Goal: Task Accomplishment & Management: Complete application form

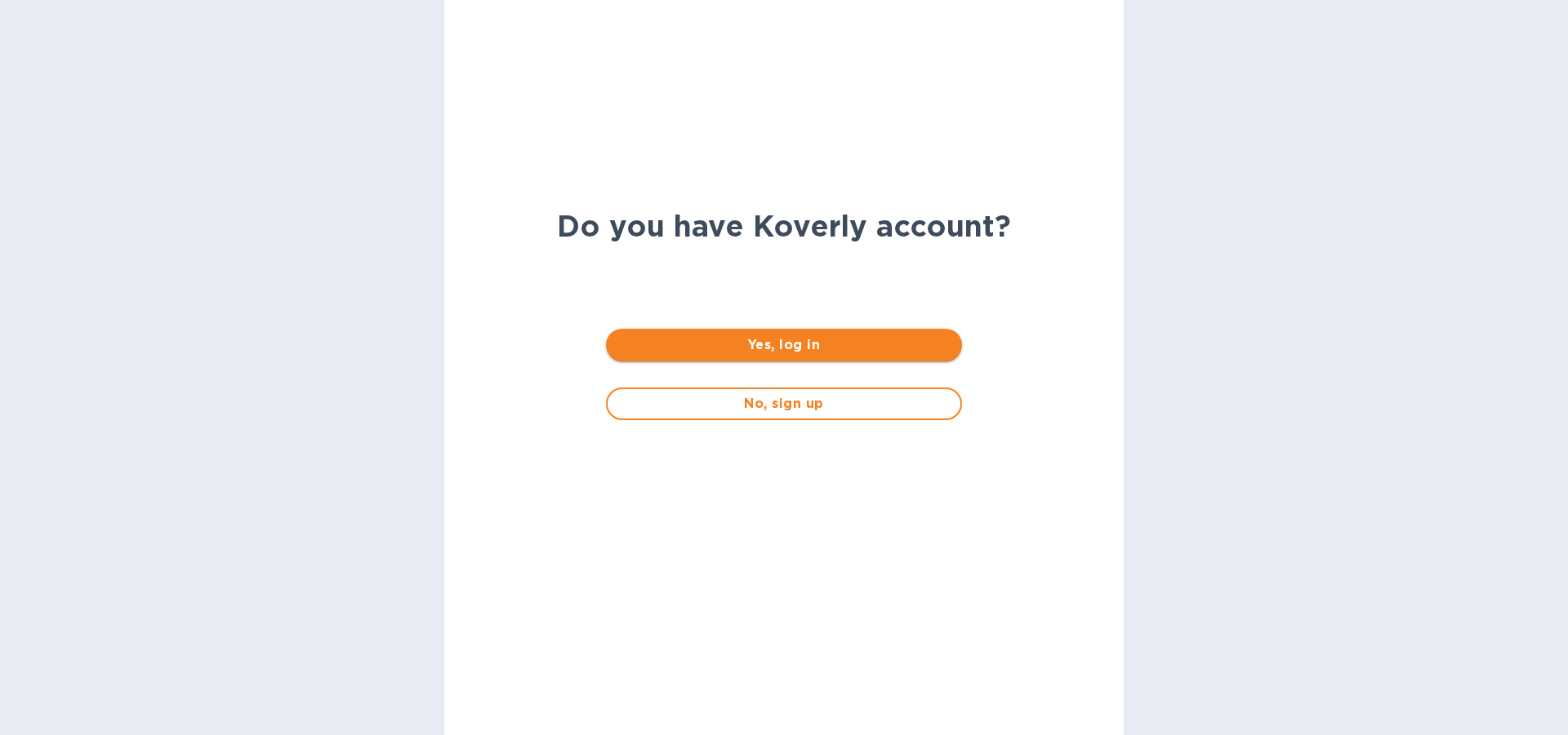
click at [808, 342] on span "Yes, log in" at bounding box center [784, 345] width 329 height 20
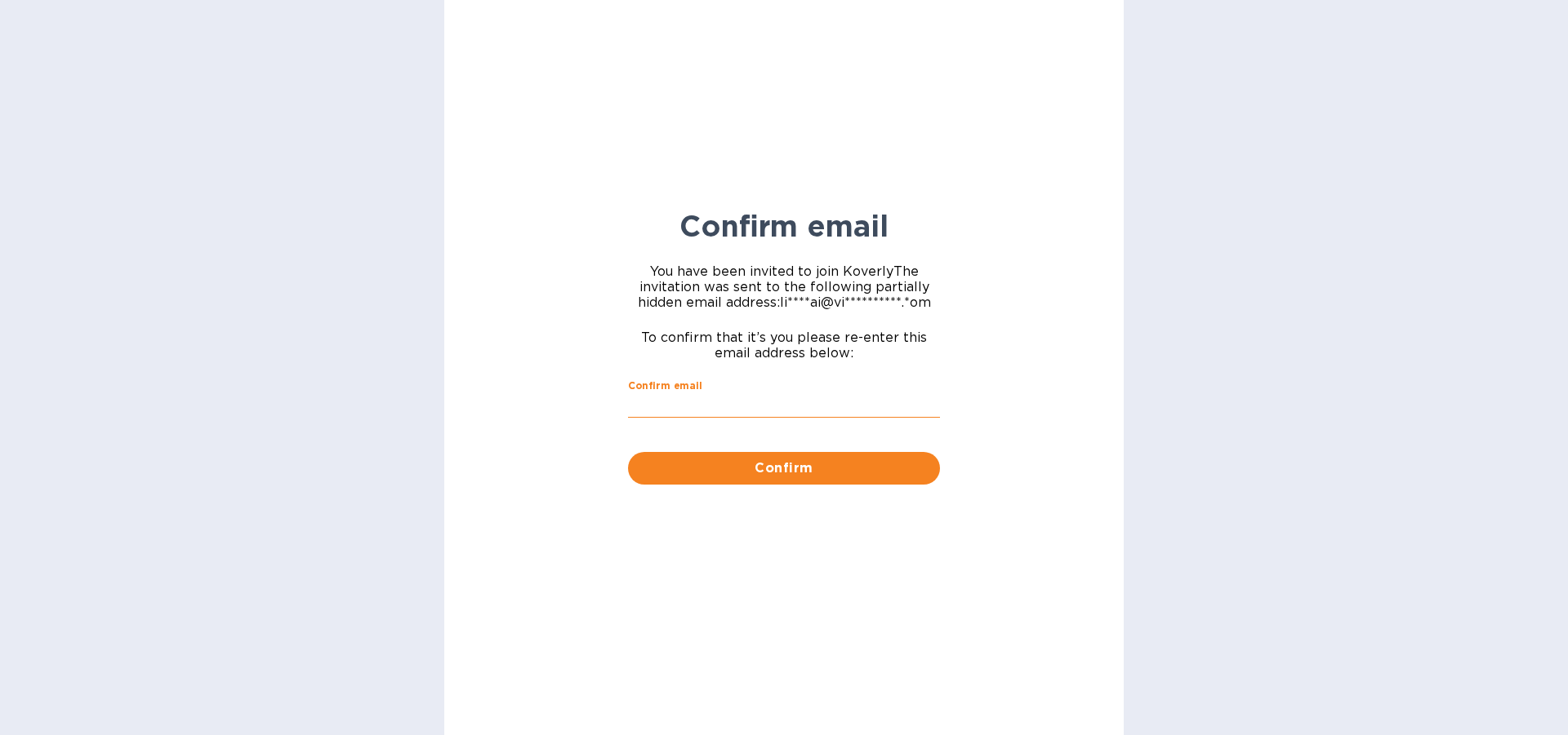
click at [703, 396] on input "Confirm email" at bounding box center [784, 406] width 312 height 25
type input "[EMAIL_ADDRESS][DOMAIN_NAME]"
click at [797, 470] on span "Confirm" at bounding box center [784, 469] width 286 height 20
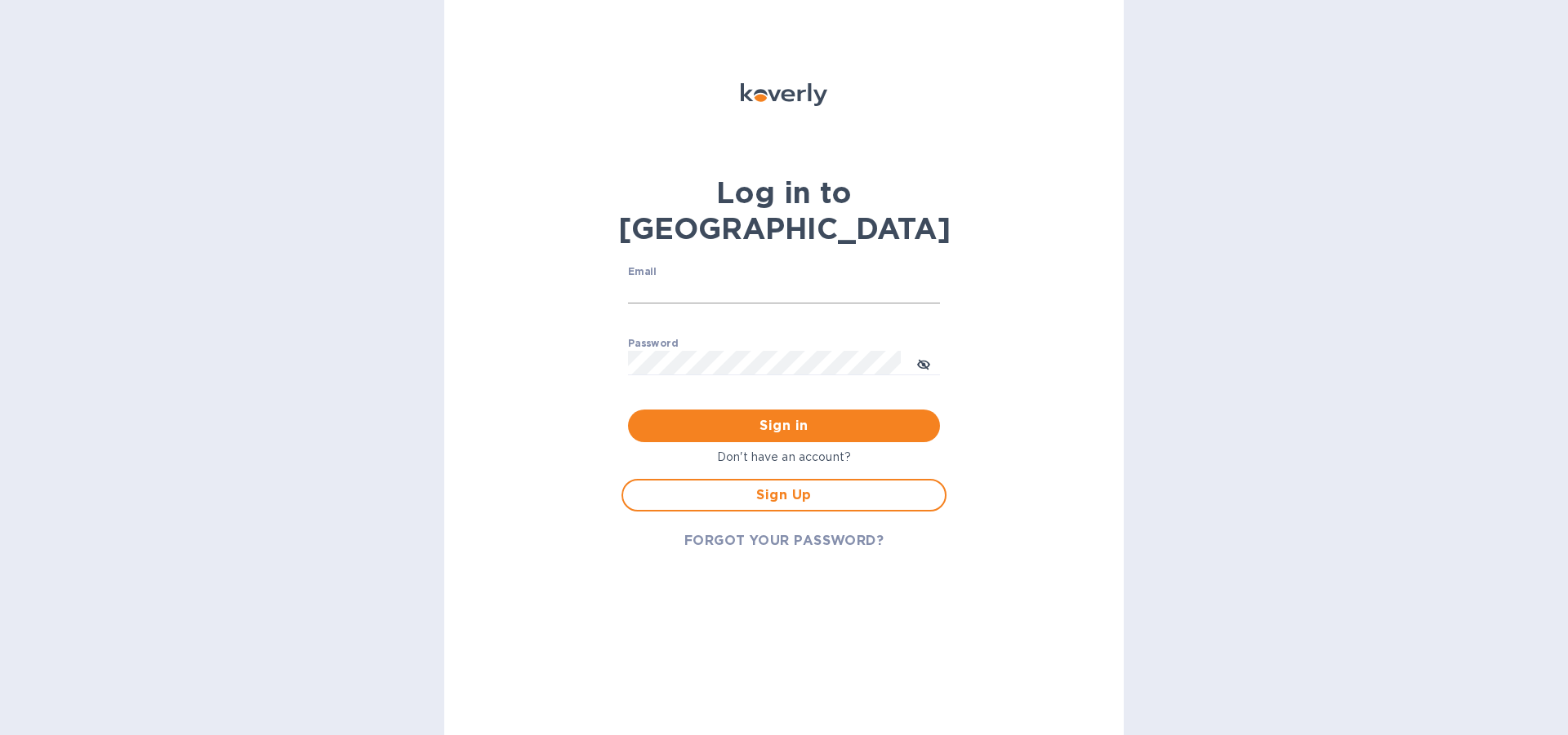
click at [671, 279] on input "Email" at bounding box center [784, 291] width 312 height 25
type input "[EMAIL_ADDRESS][DOMAIN_NAME]"
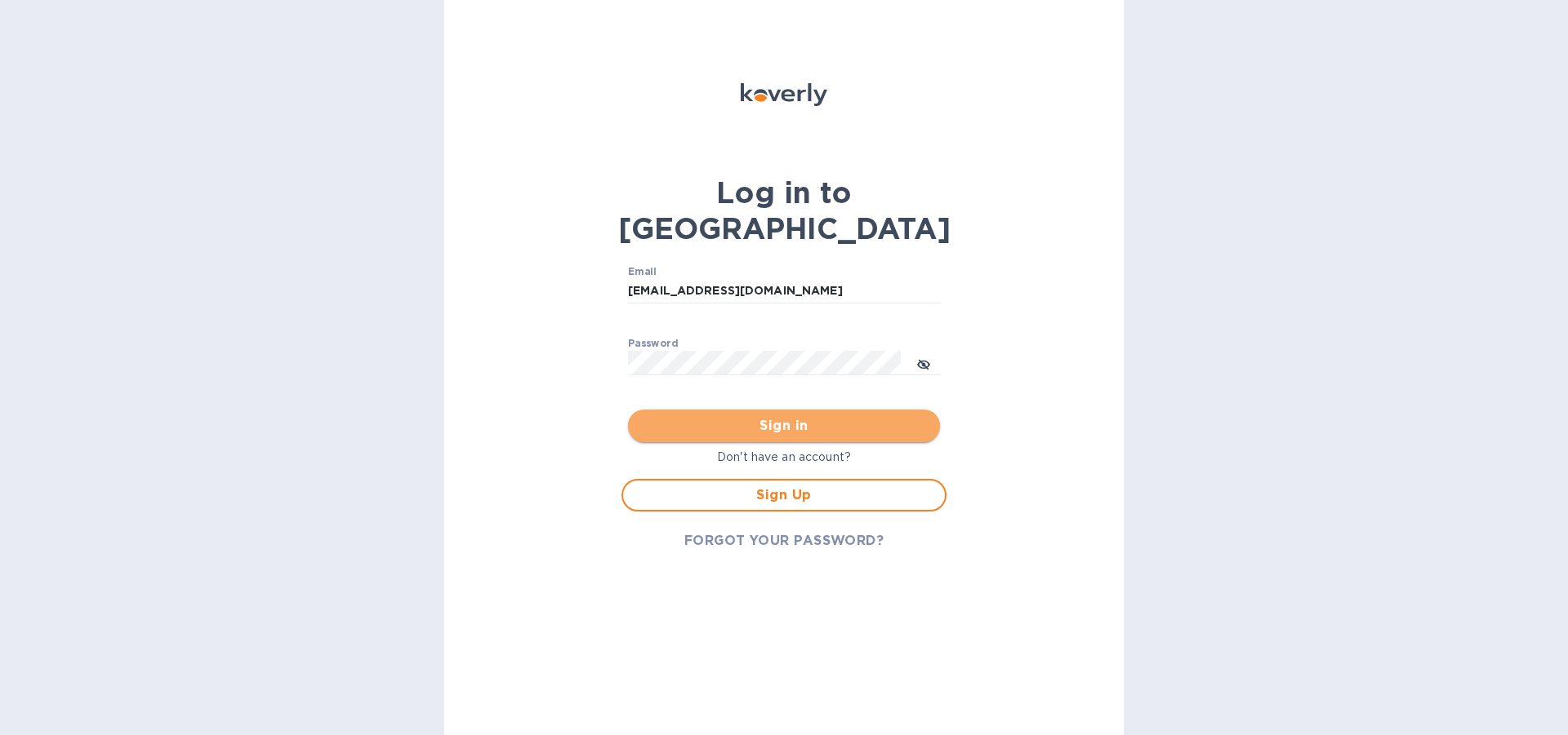
click at [789, 416] on span "Sign in" at bounding box center [784, 426] width 286 height 20
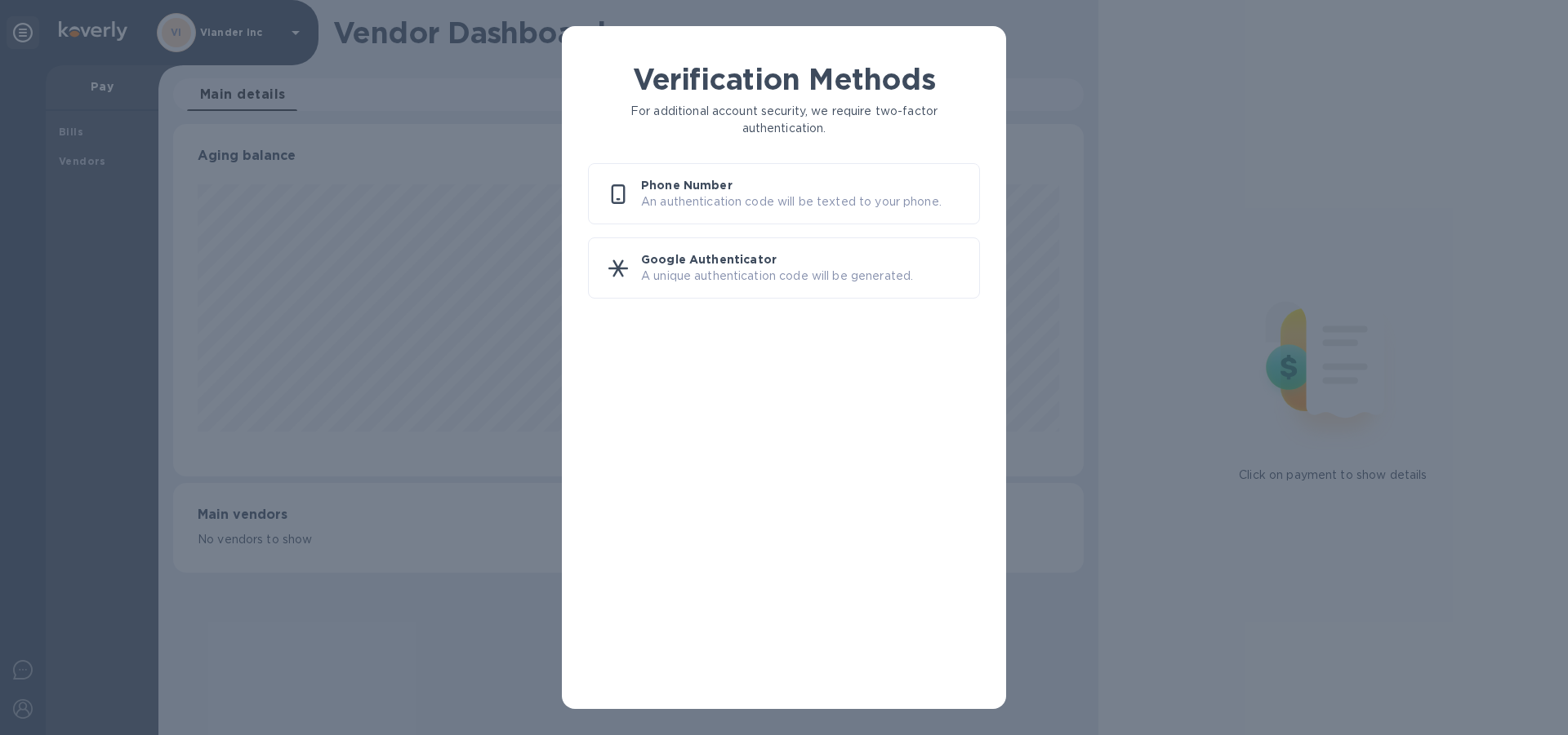
scroll to position [353, 910]
click at [667, 202] on p "An authentication code will be texted to your phone." at bounding box center [804, 202] width 325 height 17
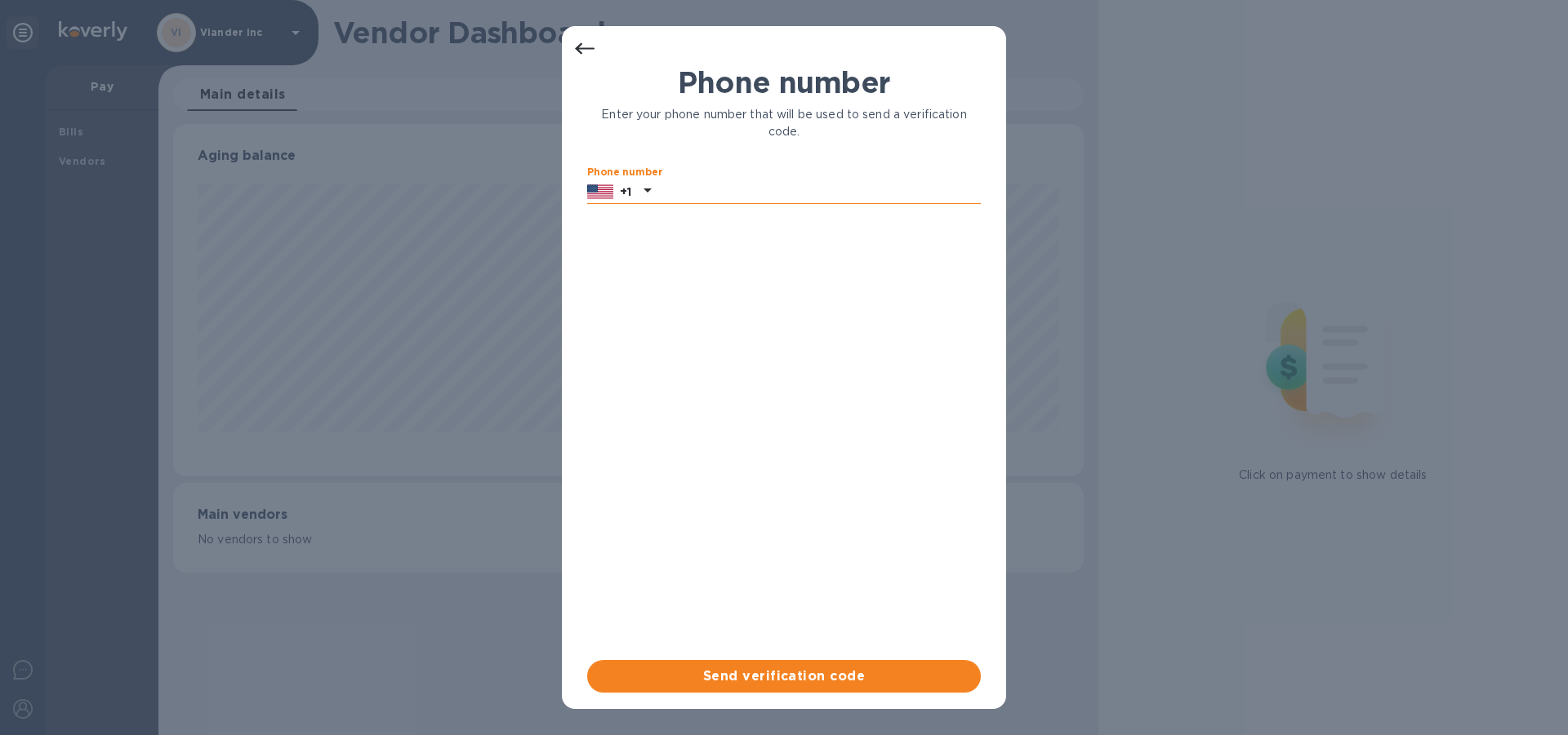
click at [678, 188] on input "text" at bounding box center [819, 192] width 324 height 25
type input "7862535033"
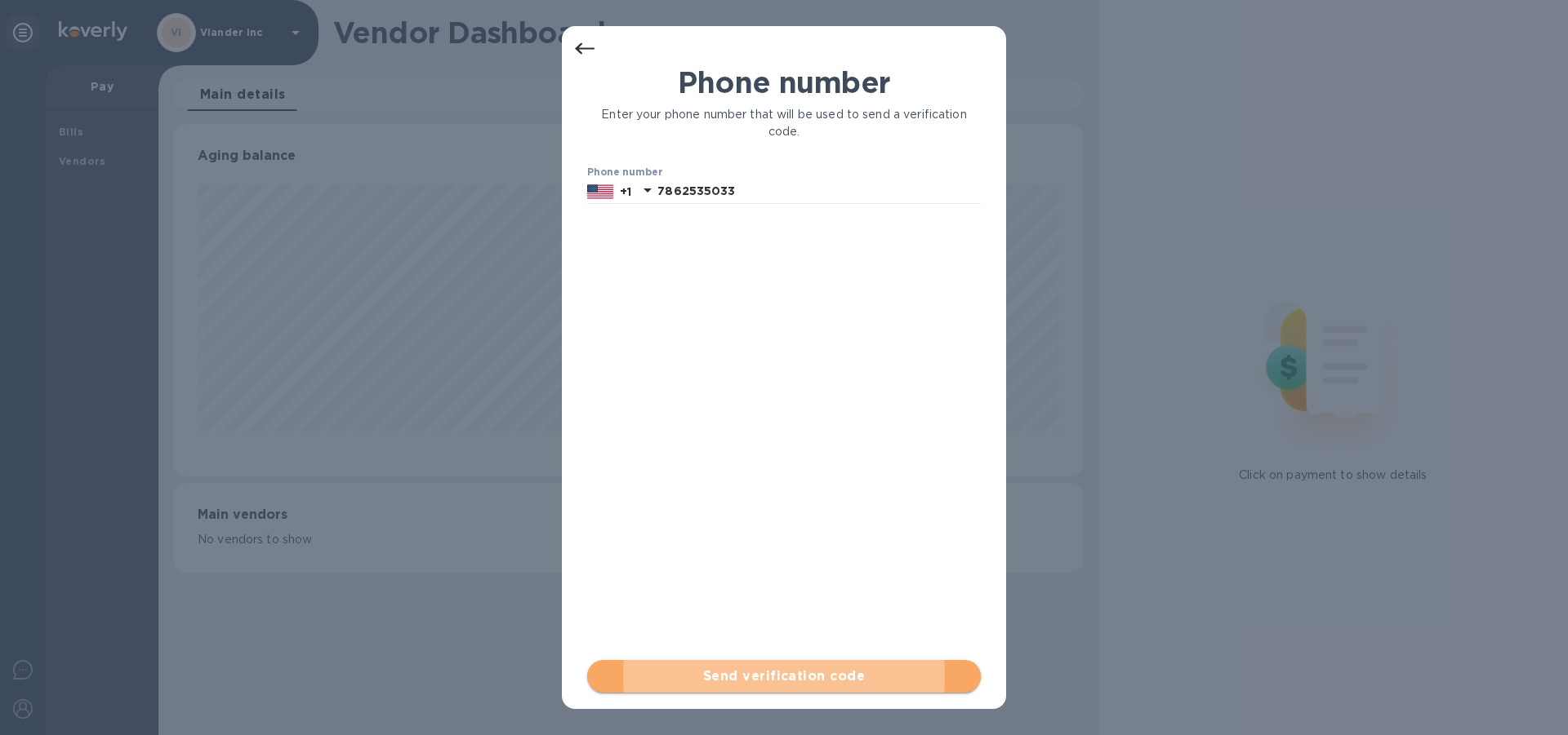
click at [807, 678] on span "Send verification code" at bounding box center [784, 677] width 368 height 20
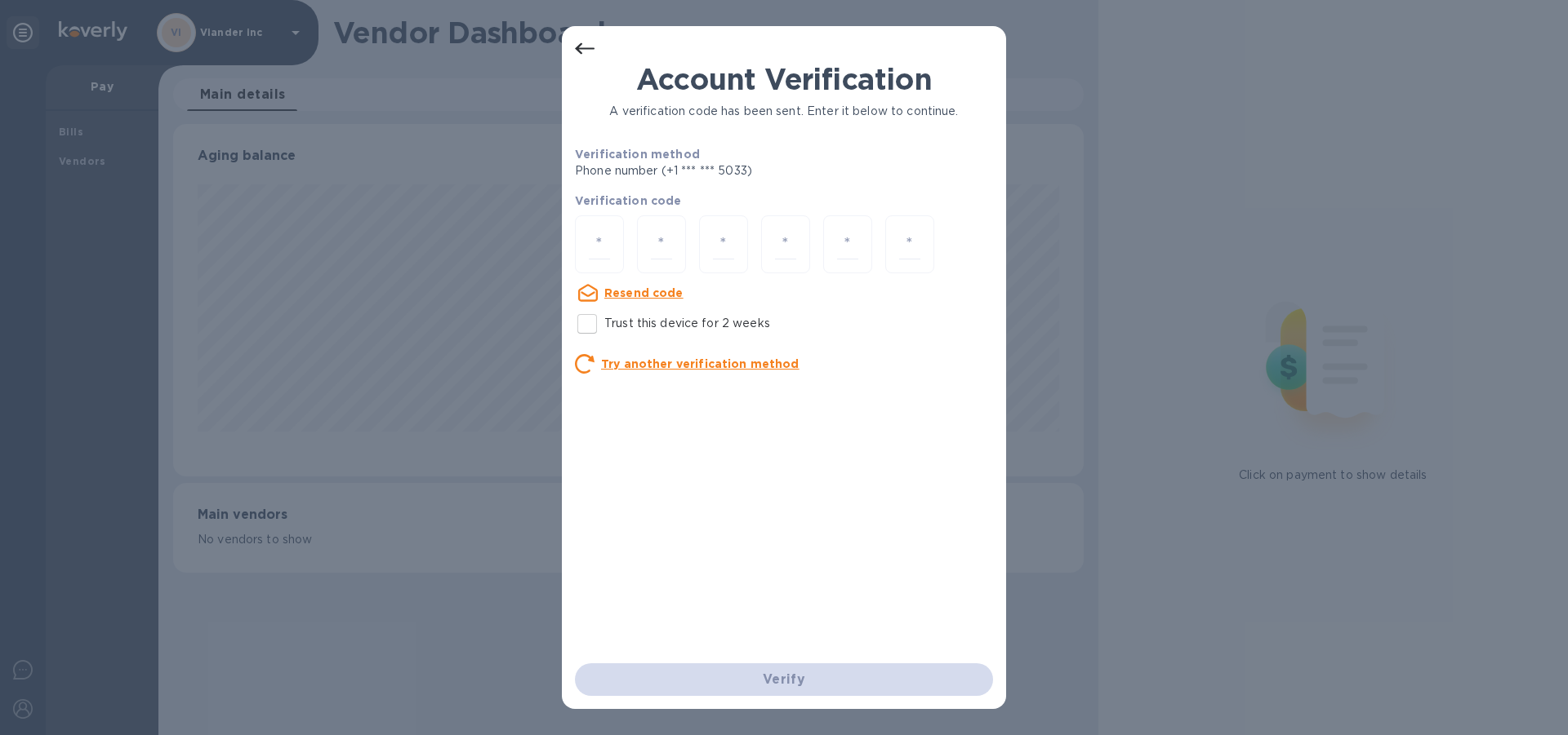
click at [853, 393] on div "Account Verification A verification code has been sent. Enter it below to conti…" at bounding box center [784, 363] width 418 height 601
click at [607, 243] on input "number" at bounding box center [599, 244] width 22 height 30
type input "6"
type input "5"
type input "9"
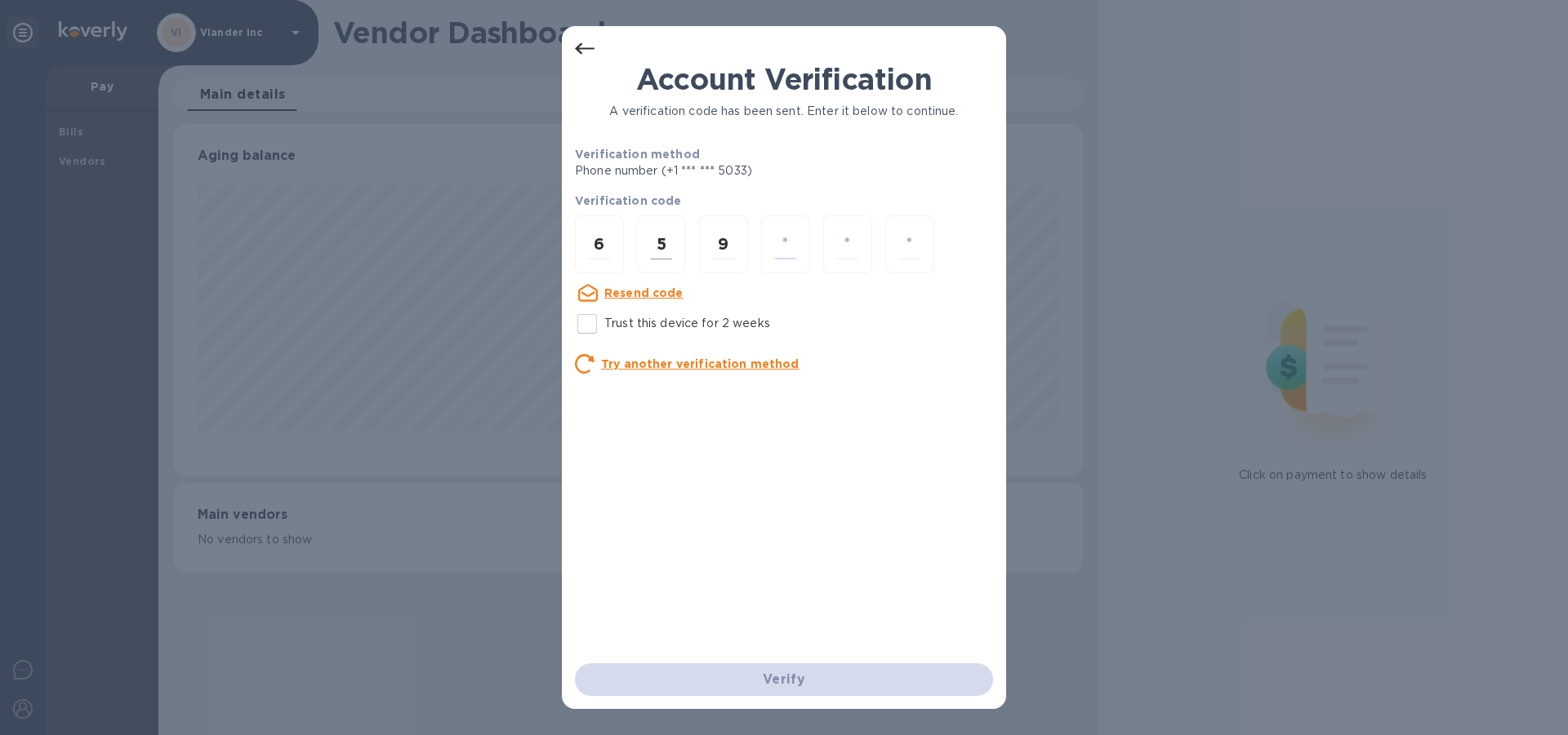
type input "4"
type input "8"
type input "6"
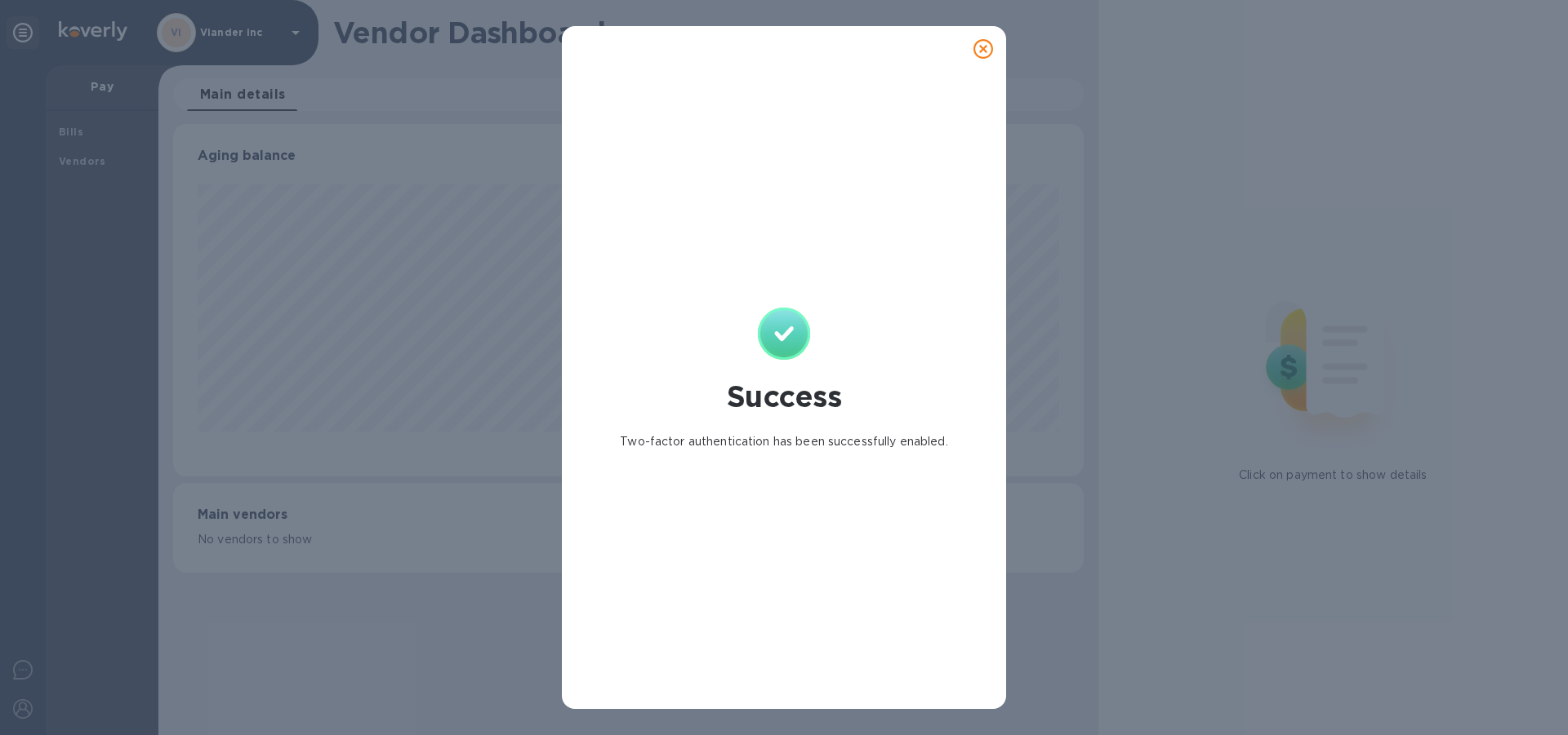
click at [986, 46] on icon at bounding box center [984, 49] width 20 height 20
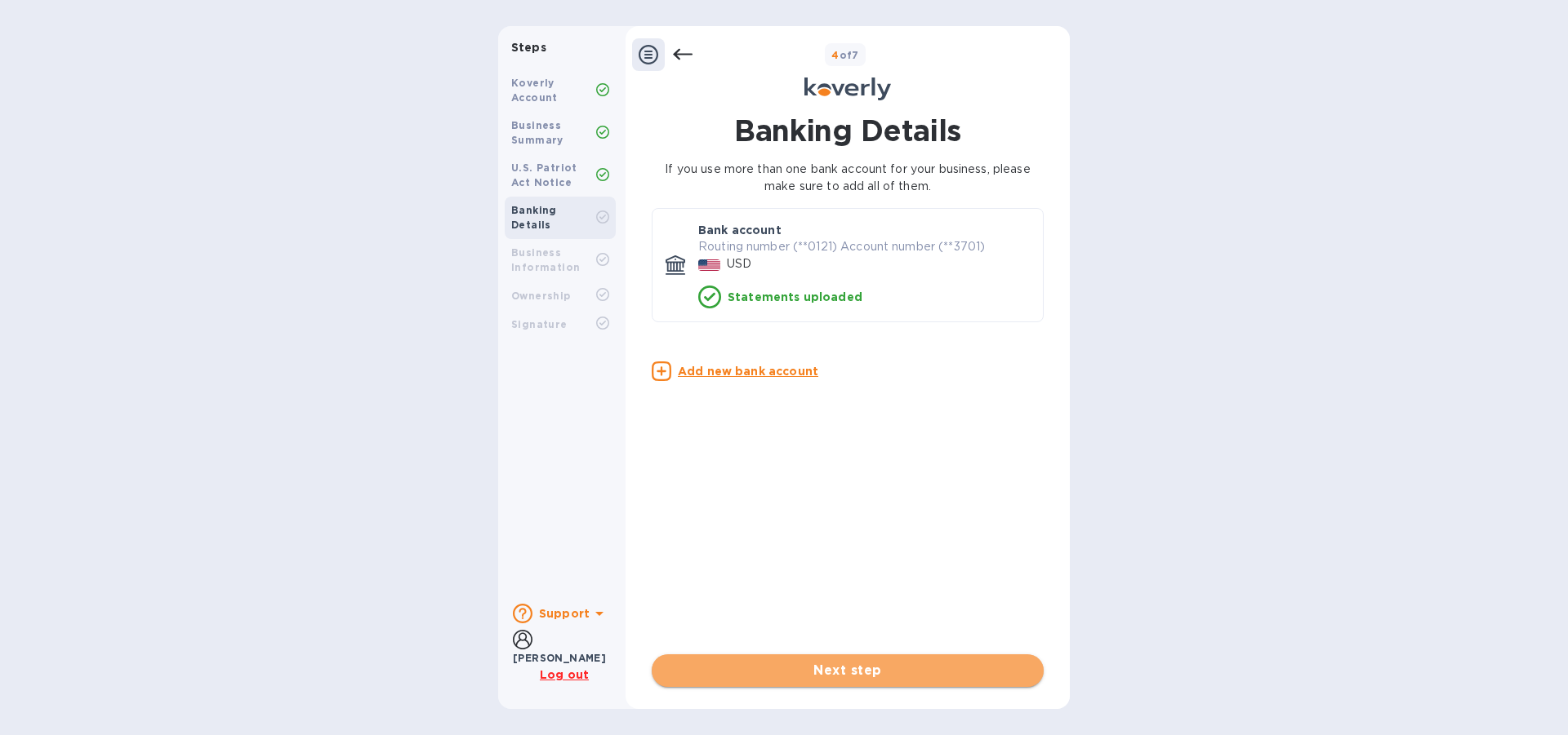
click at [842, 670] on span "Next step" at bounding box center [848, 671] width 366 height 20
click at [852, 667] on span "Next step" at bounding box center [848, 671] width 366 height 20
click at [682, 51] on icon at bounding box center [683, 55] width 20 height 20
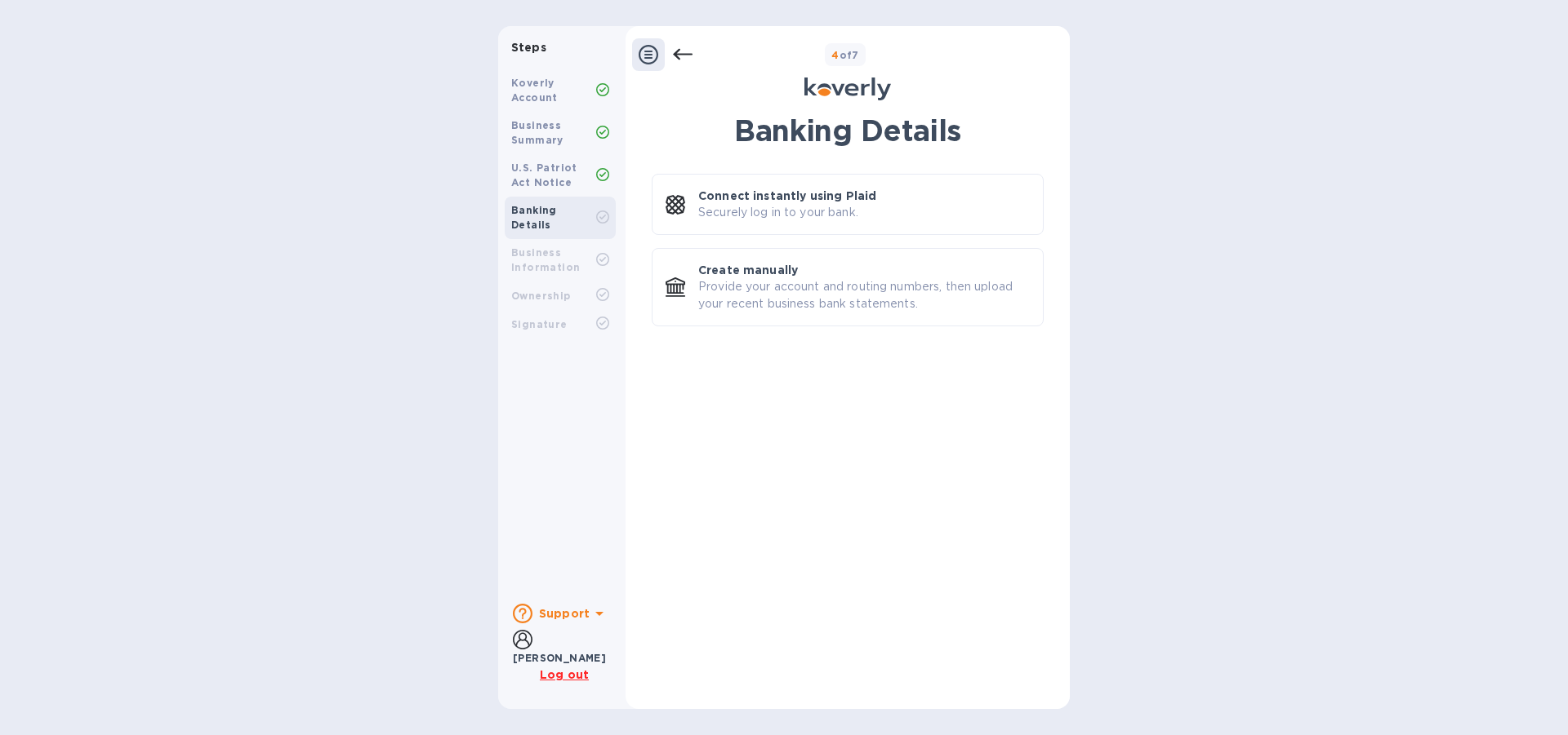
click at [677, 47] on icon at bounding box center [683, 55] width 20 height 20
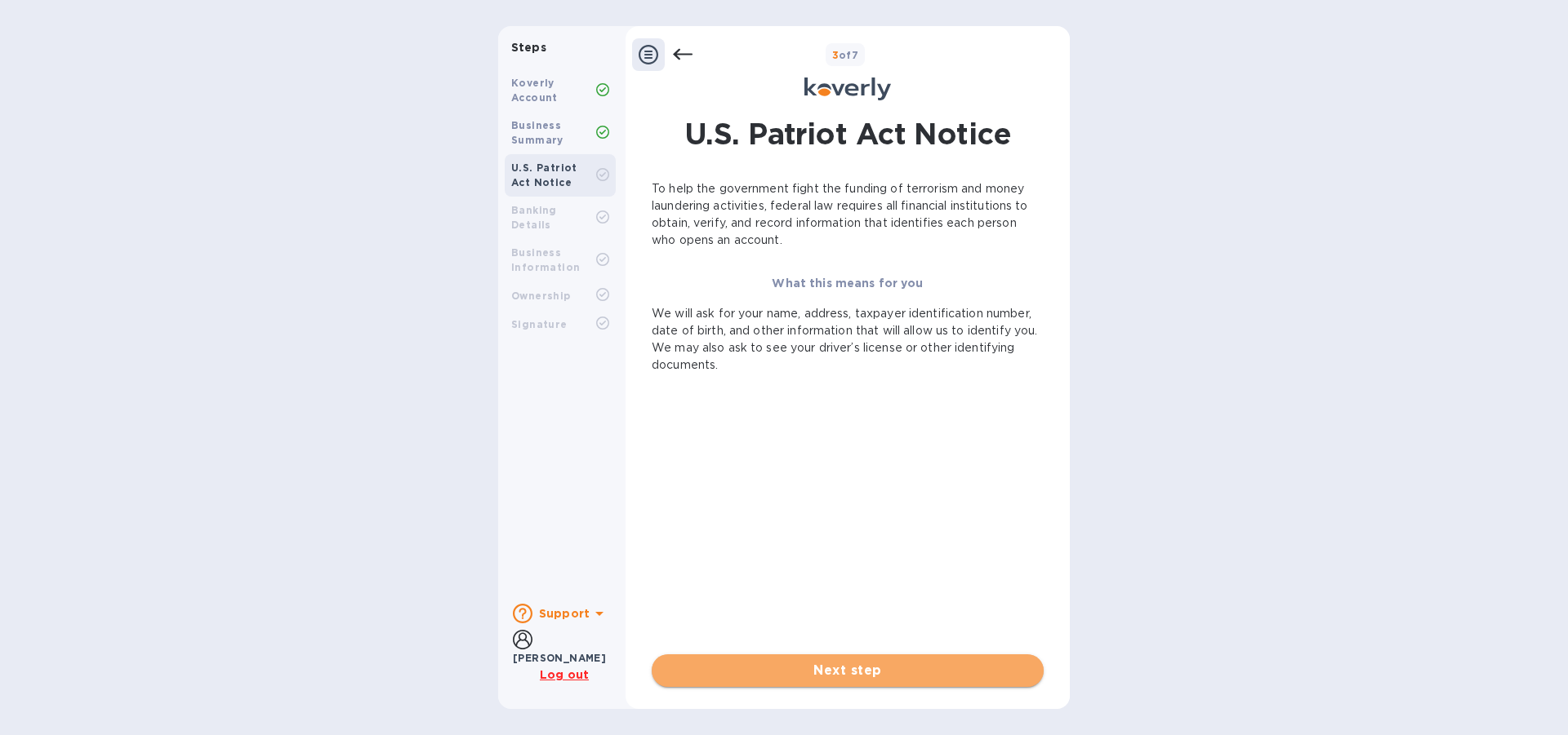
click at [837, 673] on span "Next step" at bounding box center [848, 671] width 366 height 20
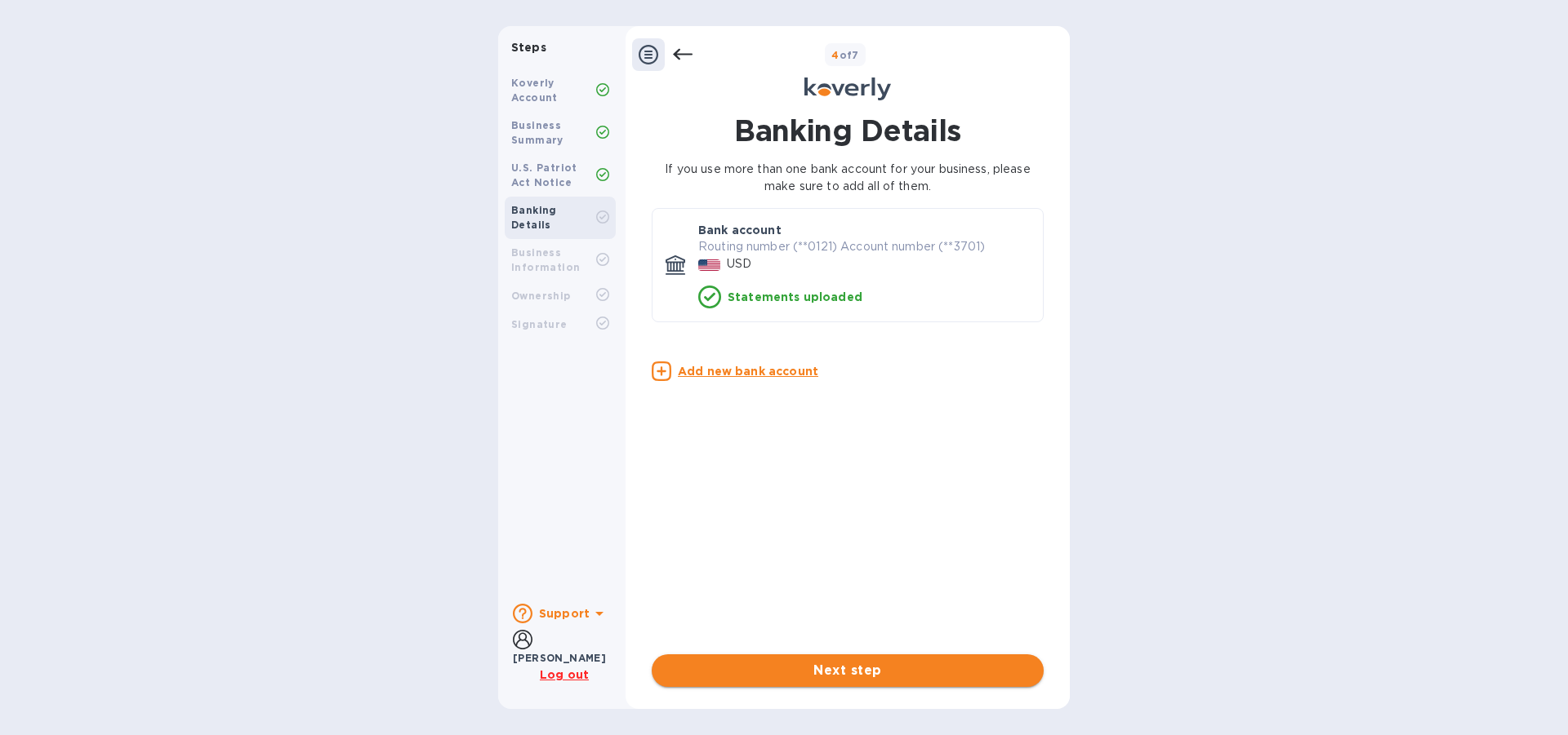
click at [845, 670] on span "Next step" at bounding box center [848, 671] width 366 height 20
click at [644, 52] on icon at bounding box center [648, 55] width 20 height 20
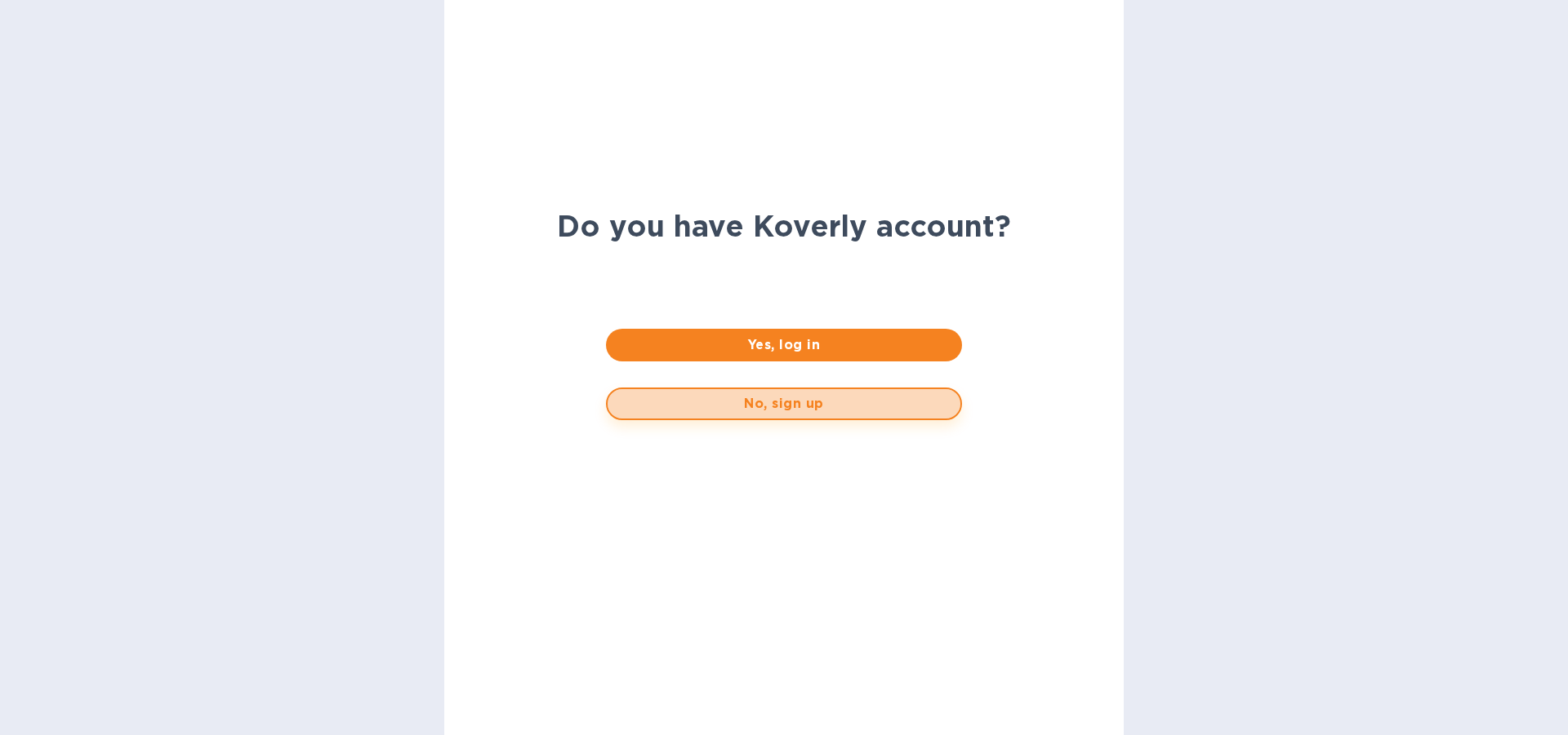
click at [792, 402] on span "No, sign up" at bounding box center [784, 404] width 326 height 20
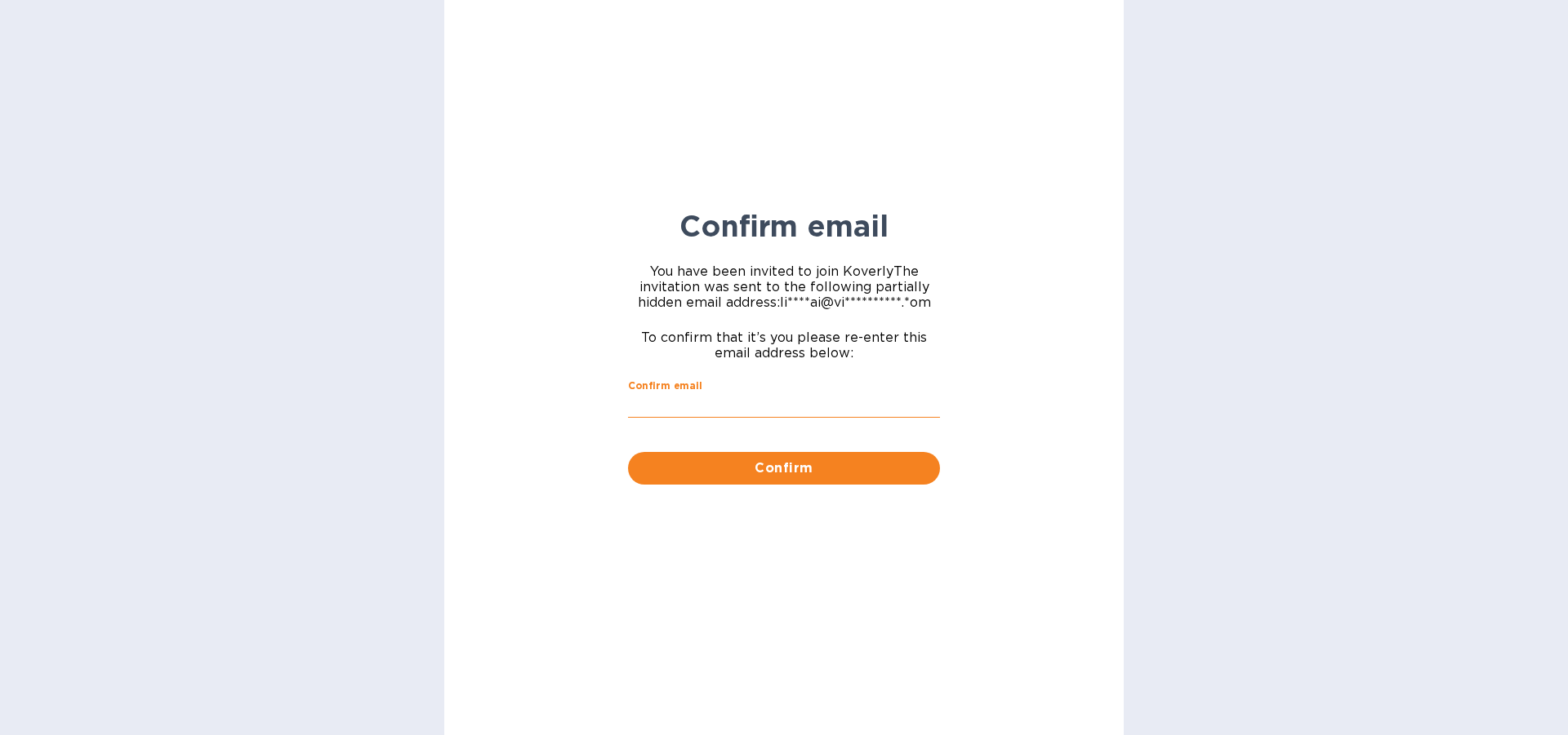
click at [672, 396] on input "Confirm email" at bounding box center [784, 406] width 312 height 25
type input "[EMAIL_ADDRESS][DOMAIN_NAME]"
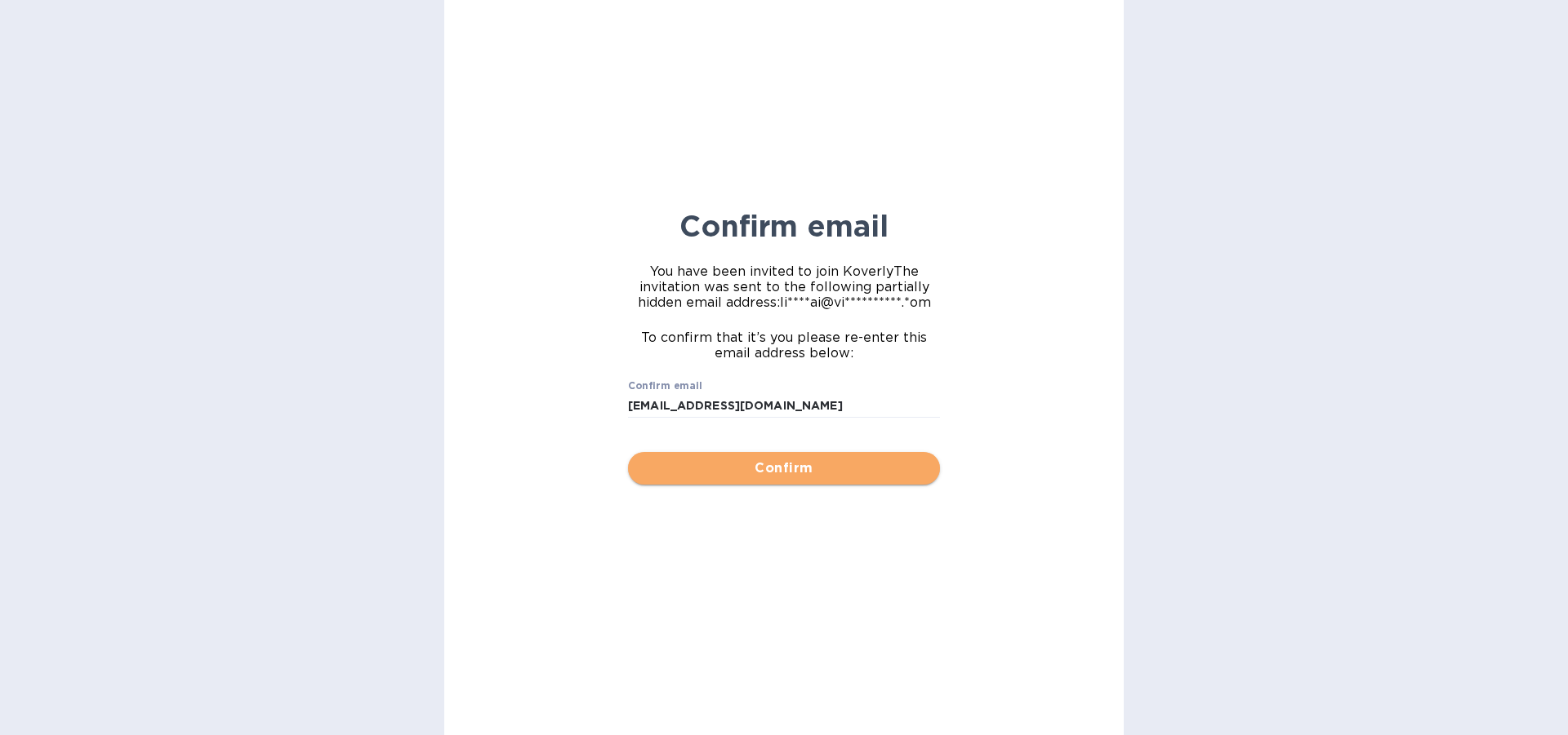
click at [790, 468] on span "Confirm" at bounding box center [784, 469] width 286 height 20
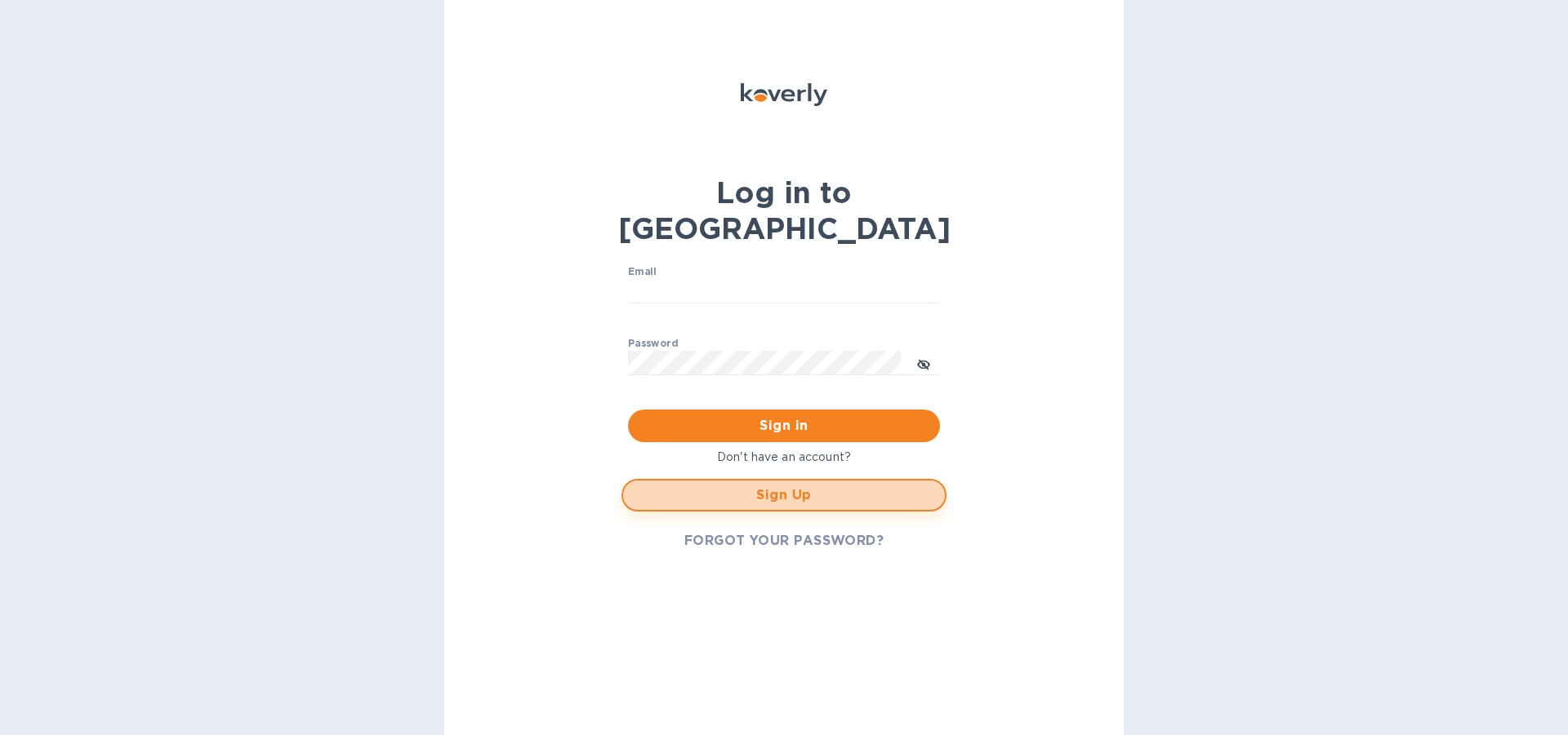
click at [784, 485] on span "Sign Up" at bounding box center [784, 495] width 296 height 20
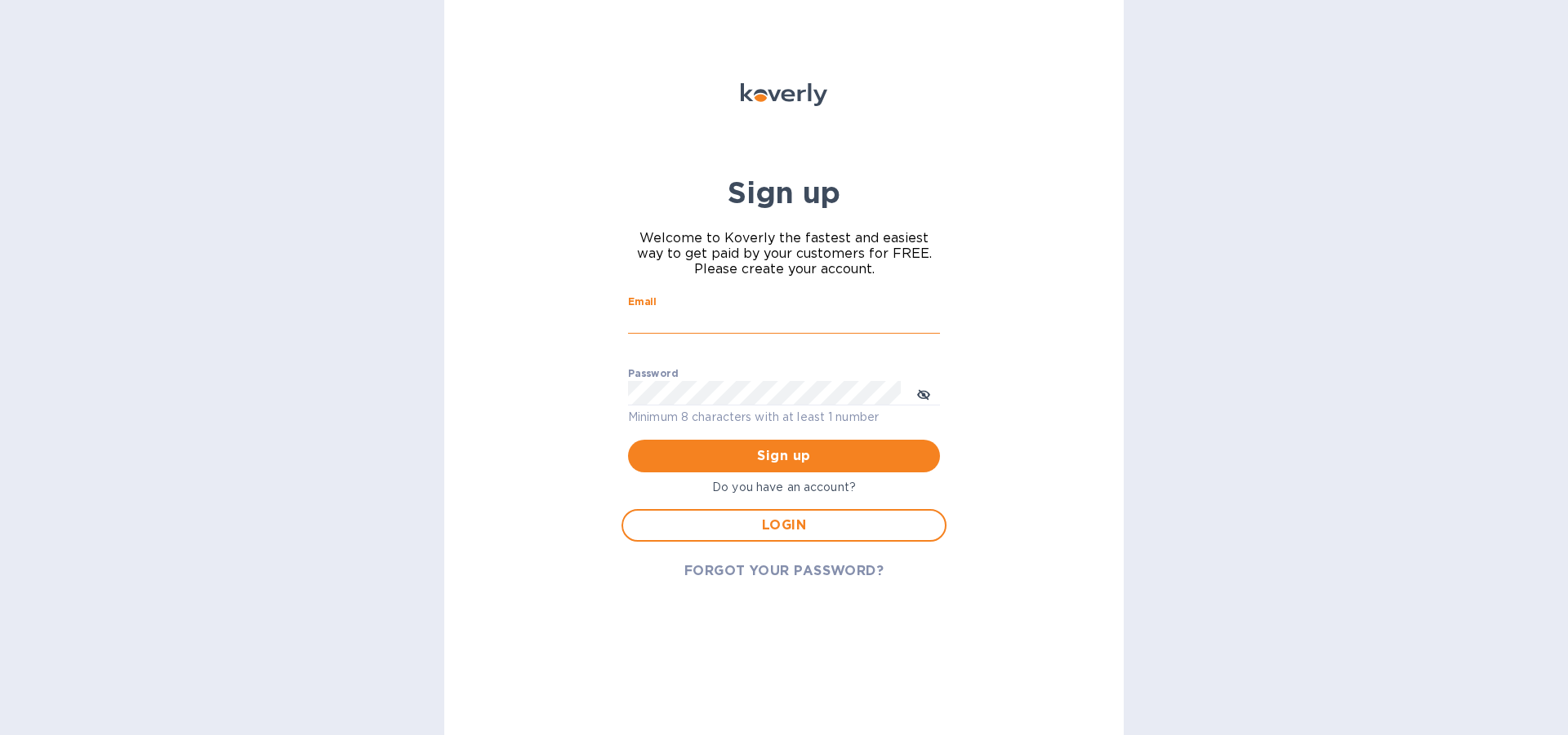
click at [687, 320] on input "Email" at bounding box center [784, 322] width 312 height 25
type input "[EMAIL_ADDRESS][DOMAIN_NAME]"
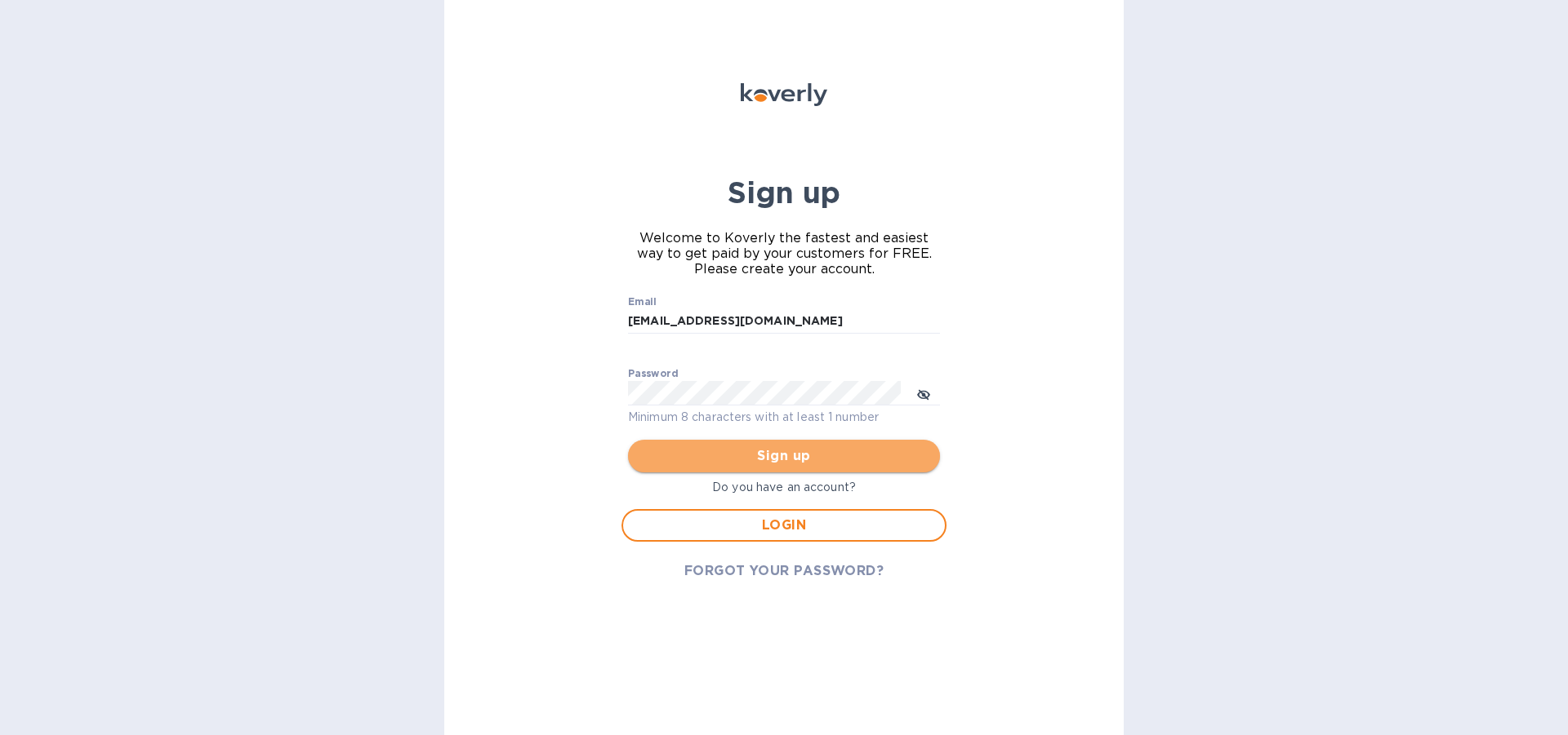
click at [800, 454] on span "Sign up" at bounding box center [784, 456] width 286 height 20
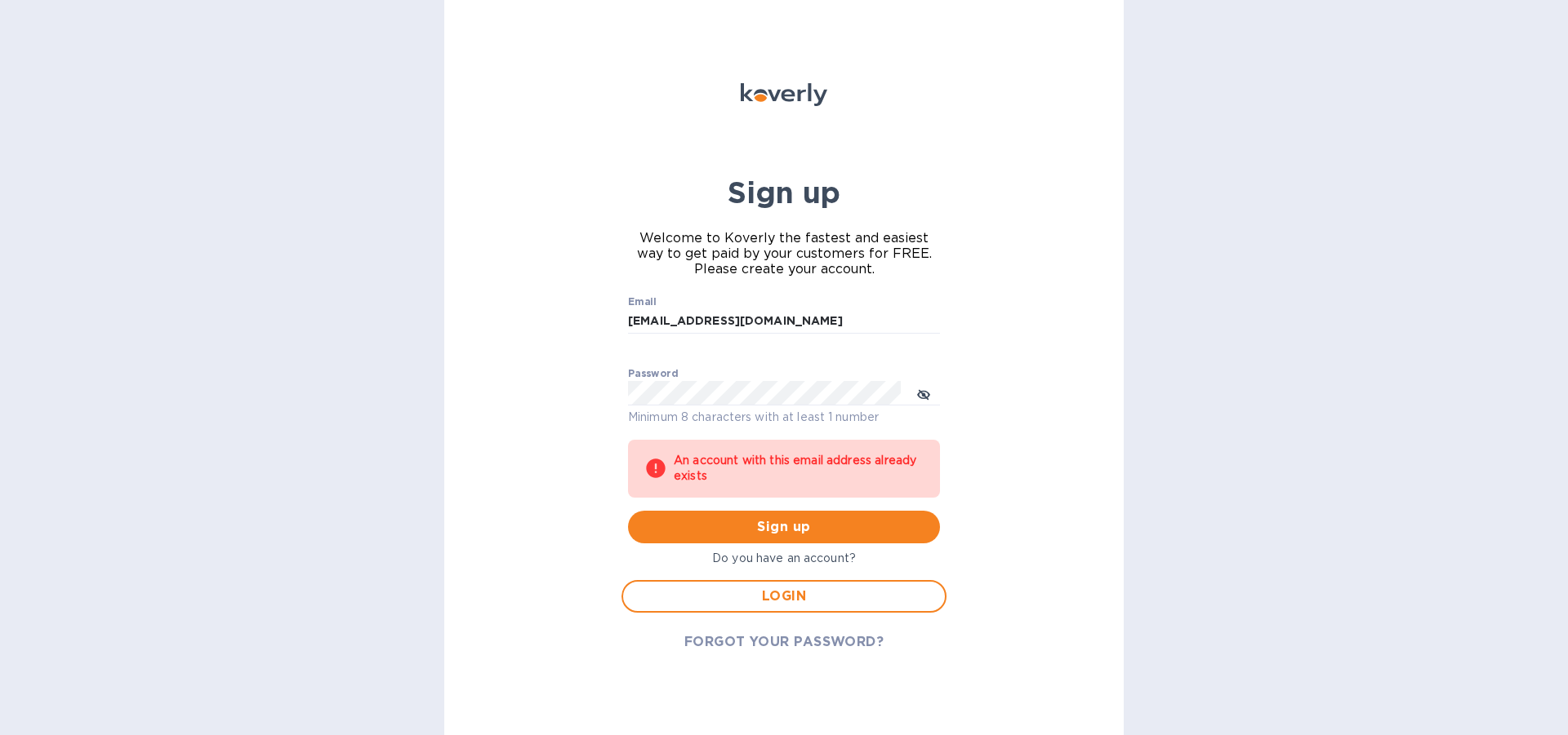
click at [1058, 448] on div "Sign up Welcome to Koverly the fastest and easiest way to get paid by your cust…" at bounding box center [784, 368] width 679 height 735
